Goal: Task Accomplishment & Management: Complete application form

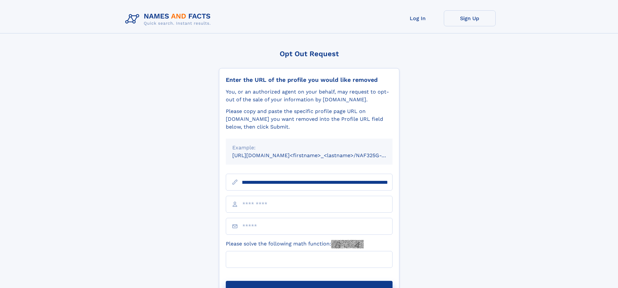
scroll to position [0, 72]
type input "**********"
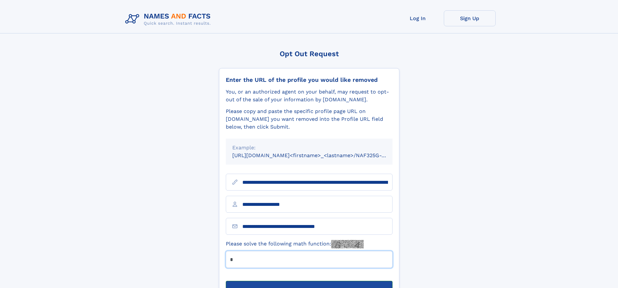
type input "*"
click at [309, 281] on button "Submit Opt Out Request" at bounding box center [309, 291] width 167 height 21
